Goal: Find specific fact: Find specific fact

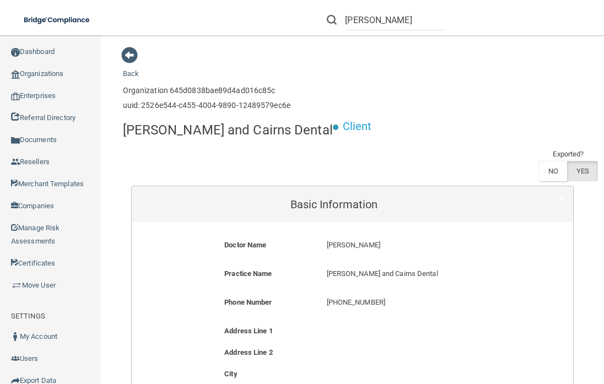
scroll to position [36, 0]
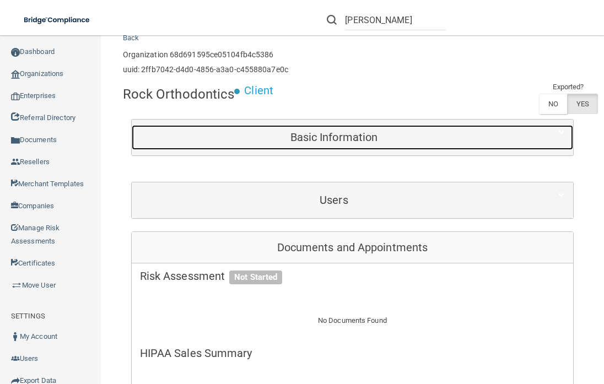
click at [351, 140] on h5 "Basic Information" at bounding box center [334, 137] width 388 height 12
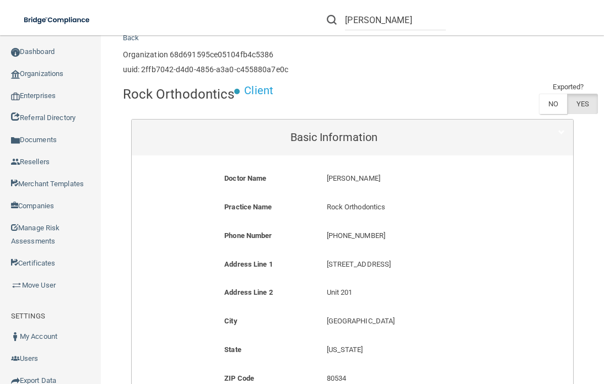
click at [336, 214] on div "Rock Orthodontics Rock Orthodontics" at bounding box center [420, 211] width 204 height 20
drag, startPoint x: 323, startPoint y: 207, endPoint x: 387, endPoint y: 206, distance: 63.9
click at [387, 206] on p "Rock Orthodontics" at bounding box center [421, 207] width 188 height 13
copy p "Rock Orthodontics"
drag, startPoint x: 397, startPoint y: 263, endPoint x: 367, endPoint y: 269, distance: 30.4
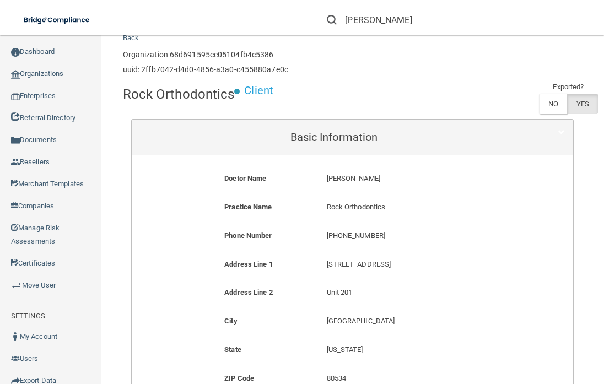
click at [396, 263] on p "[STREET_ADDRESS]" at bounding box center [421, 264] width 188 height 13
drag, startPoint x: 326, startPoint y: 264, endPoint x: 386, endPoint y: 262, distance: 60.6
click at [386, 262] on p "[STREET_ADDRESS]" at bounding box center [421, 264] width 188 height 13
drag, startPoint x: 386, startPoint y: 262, endPoint x: 381, endPoint y: 263, distance: 5.8
click at [381, 263] on p "[STREET_ADDRESS]" at bounding box center [421, 264] width 188 height 13
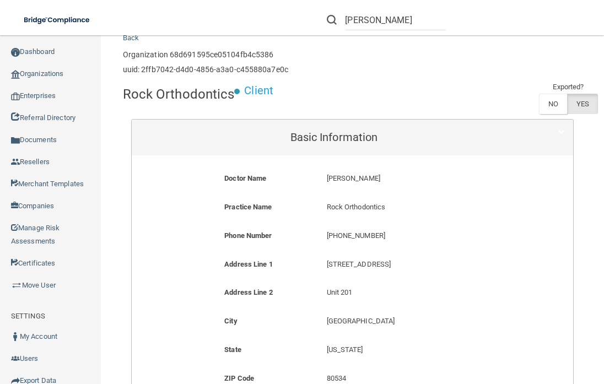
drag, startPoint x: 321, startPoint y: 263, endPoint x: 418, endPoint y: 262, distance: 97.0
click at [418, 262] on div "[STREET_ADDRESS]" at bounding box center [420, 268] width 204 height 20
copy p "[STREET_ADDRESS]"
click at [329, 296] on p "Unit 201" at bounding box center [421, 292] width 188 height 13
drag, startPoint x: 323, startPoint y: 293, endPoint x: 353, endPoint y: 294, distance: 29.2
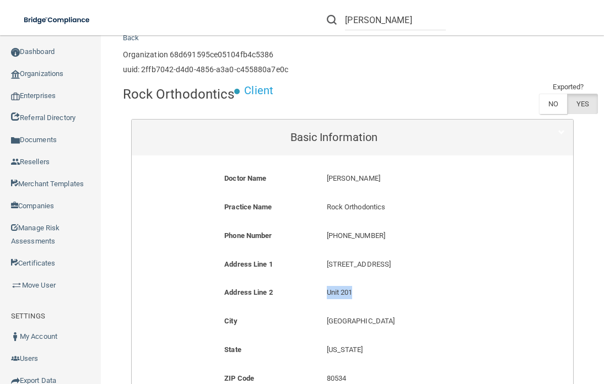
click at [353, 294] on p "Unit 201" at bounding box center [421, 292] width 188 height 13
copy p "Unit 201"
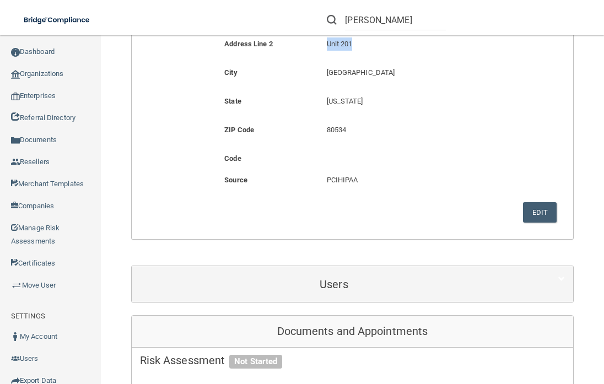
scroll to position [297, 0]
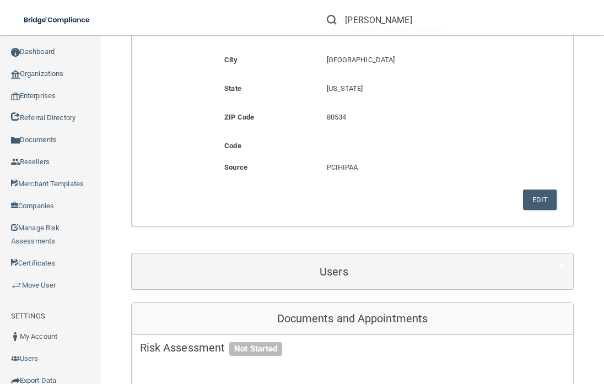
drag, startPoint x: 347, startPoint y: 124, endPoint x: 338, endPoint y: 123, distance: 9.4
click at [347, 123] on p "80534" at bounding box center [421, 117] width 188 height 13
drag, startPoint x: 323, startPoint y: 117, endPoint x: 343, endPoint y: 116, distance: 19.3
click at [343, 116] on p "80534" at bounding box center [421, 117] width 188 height 13
copy p "80534"
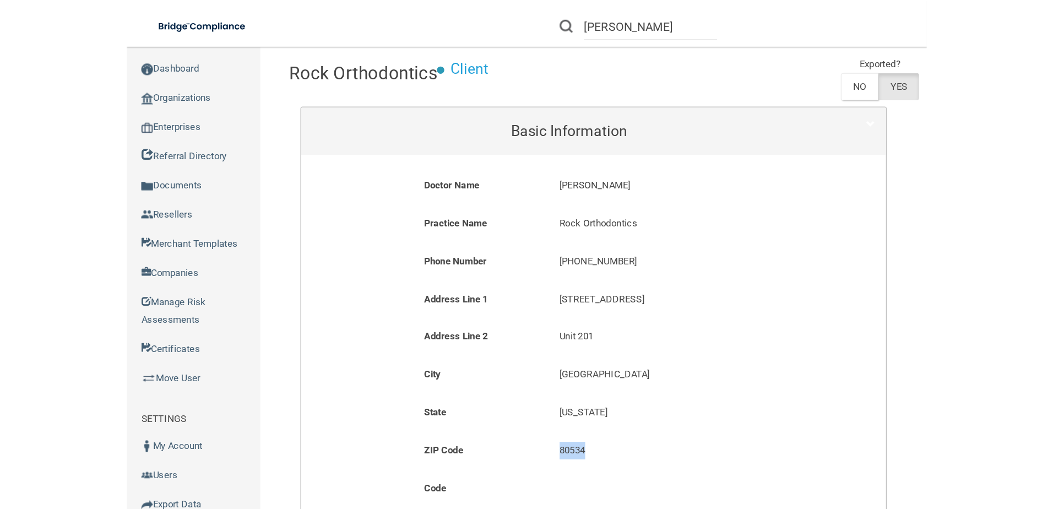
scroll to position [77, 0]
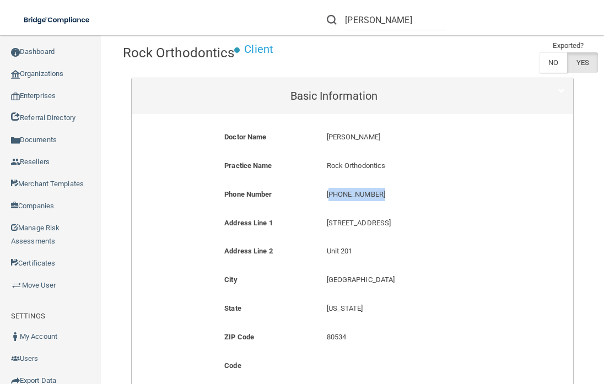
drag, startPoint x: 325, startPoint y: 193, endPoint x: 383, endPoint y: 193, distance: 58.4
click at [383, 193] on p "[PHONE_NUMBER]" at bounding box center [421, 194] width 188 height 13
copy p "801) 830-4802"
click at [450, 140] on p "[PERSON_NAME]" at bounding box center [421, 137] width 188 height 13
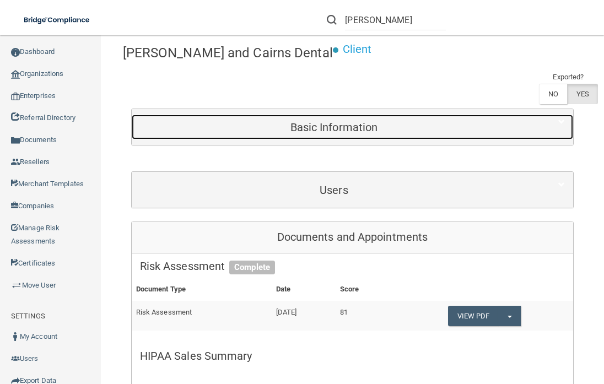
click at [310, 121] on h5 "Basic Information" at bounding box center [334, 127] width 388 height 12
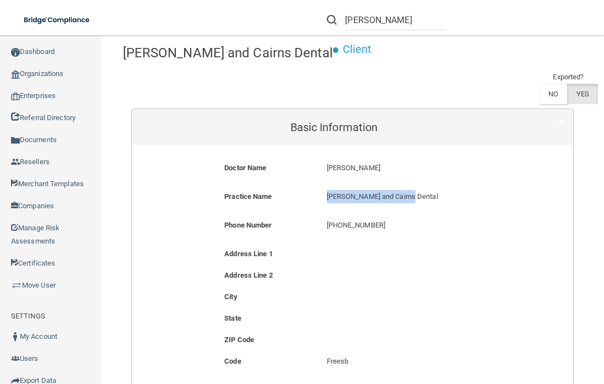
drag, startPoint x: 326, startPoint y: 164, endPoint x: 407, endPoint y: 164, distance: 81.0
click at [407, 190] on p "[PERSON_NAME] and Cairns Dental" at bounding box center [421, 196] width 188 height 13
copy p "[PERSON_NAME] and Cairns Dental"
click at [363, 247] on div "Address Line 1" at bounding box center [352, 253] width 425 height 13
drag, startPoint x: 326, startPoint y: 192, endPoint x: 391, endPoint y: 196, distance: 65.1
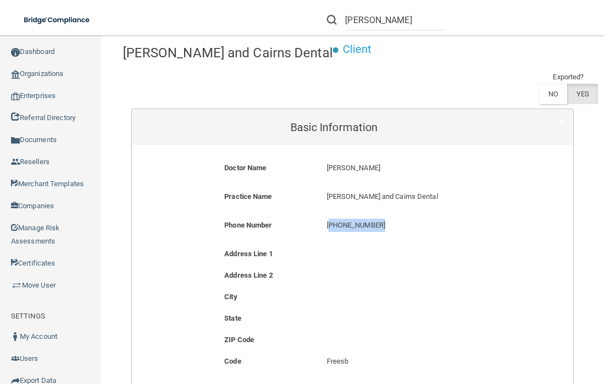
click at [391, 219] on p "[PHONE_NUMBER]" at bounding box center [421, 225] width 188 height 13
copy p "772) 562-5051"
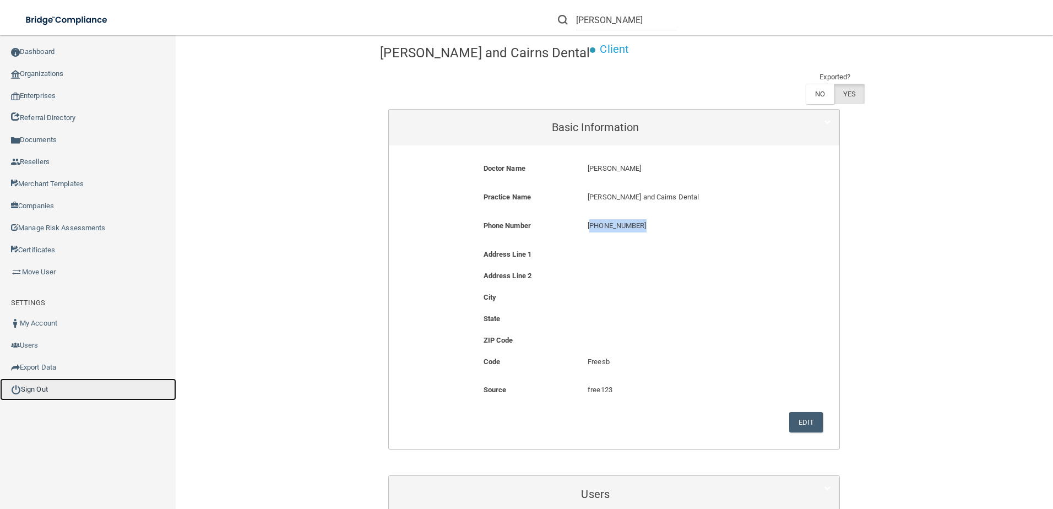
click at [44, 383] on link "Sign Out" at bounding box center [88, 390] width 176 height 22
